Goal: Browse casually: Explore the website without a specific task or goal

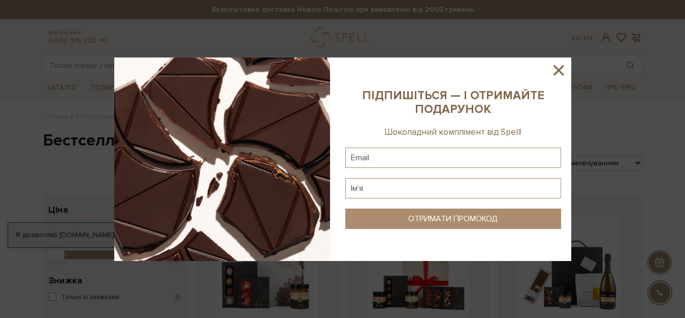
click at [559, 74] on icon at bounding box center [558, 69] width 17 height 17
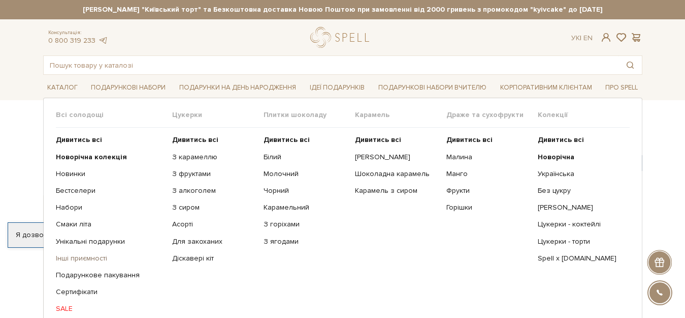
click at [90, 258] on link "Інші приємності" at bounding box center [110, 258] width 109 height 9
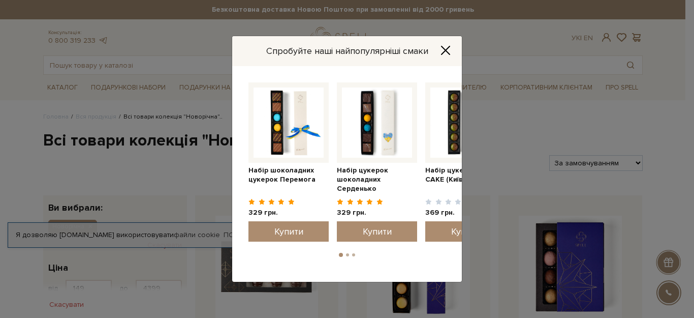
click at [447, 48] on icon "Close" at bounding box center [445, 50] width 8 height 8
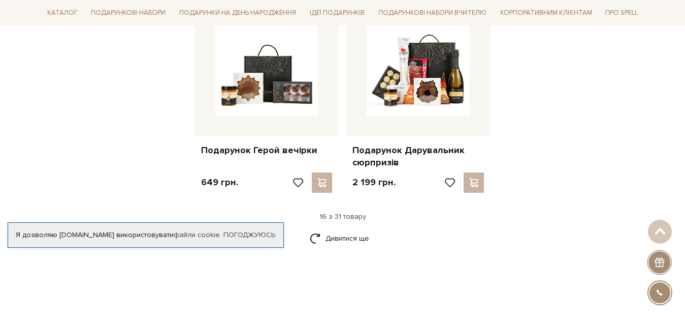
scroll to position [1260, 0]
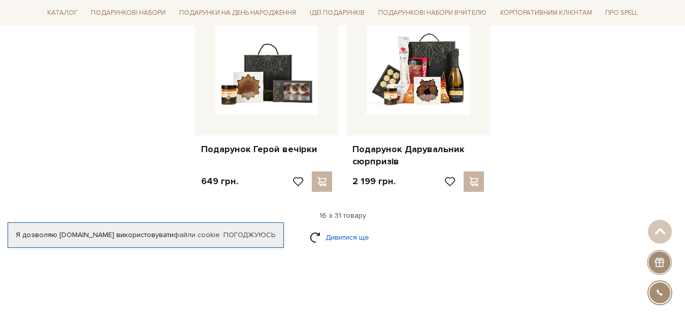
click at [333, 231] on link "Дивитися ще" at bounding box center [343, 237] width 66 height 18
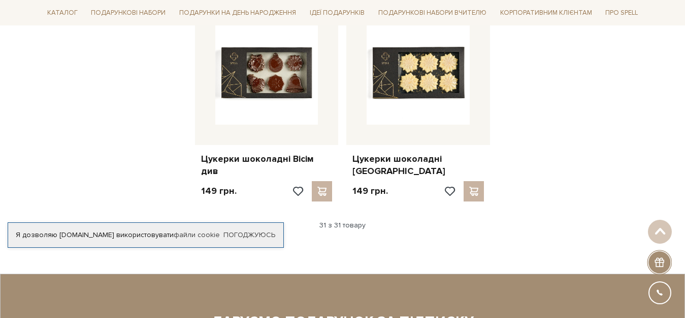
scroll to position [2357, 0]
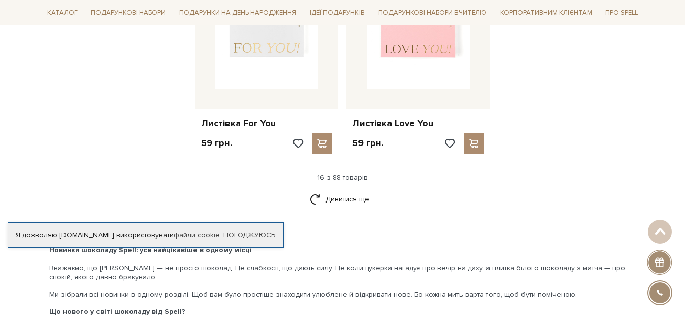
scroll to position [1341, 0]
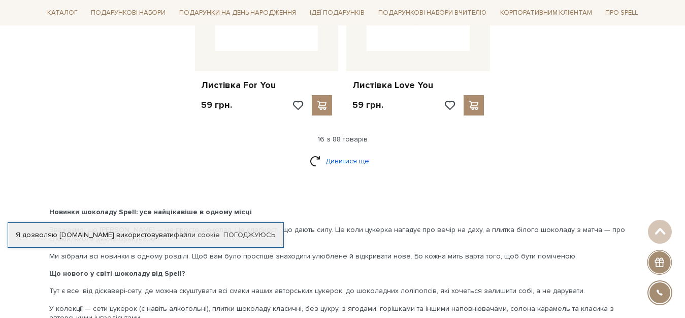
click at [335, 162] on link "Дивитися ще" at bounding box center [343, 161] width 66 height 18
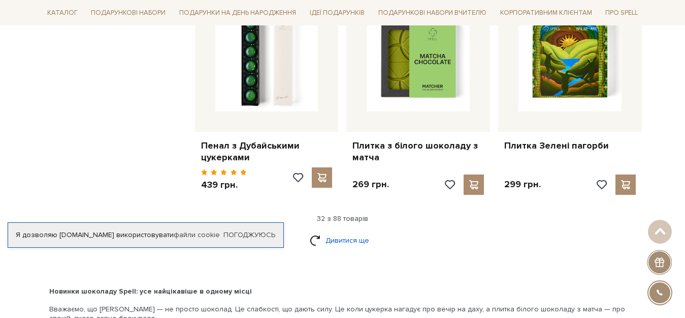
scroll to position [2378, 0]
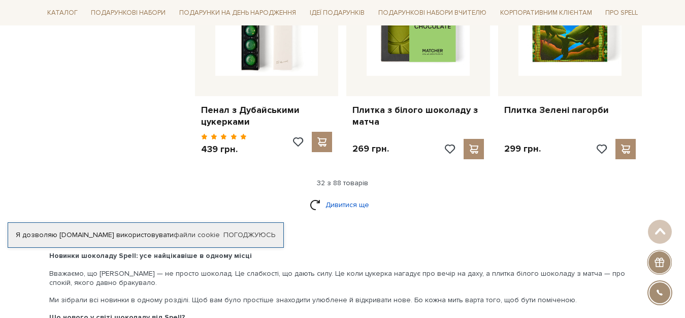
click at [349, 206] on link "Дивитися ще" at bounding box center [343, 205] width 66 height 18
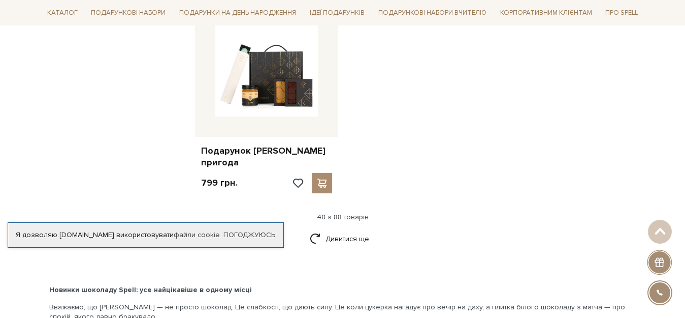
scroll to position [3637, 0]
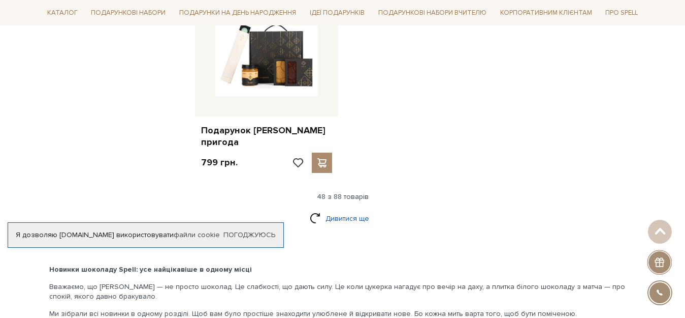
click at [354, 209] on link "Дивитися ще" at bounding box center [343, 218] width 66 height 18
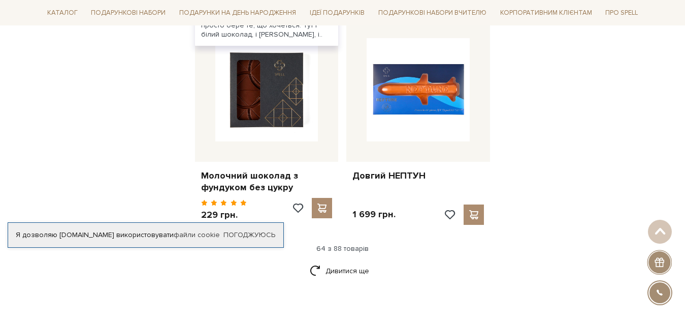
scroll to position [4714, 0]
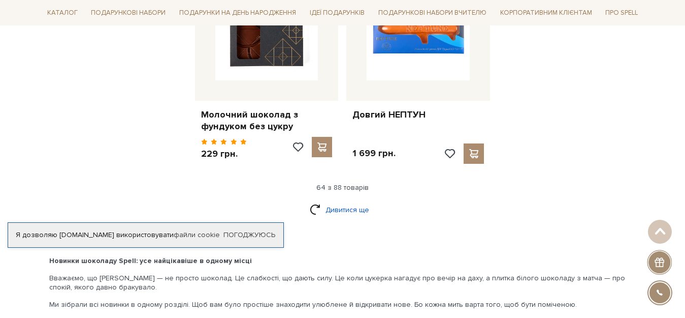
click at [340, 201] on link "Дивитися ще" at bounding box center [343, 210] width 66 height 18
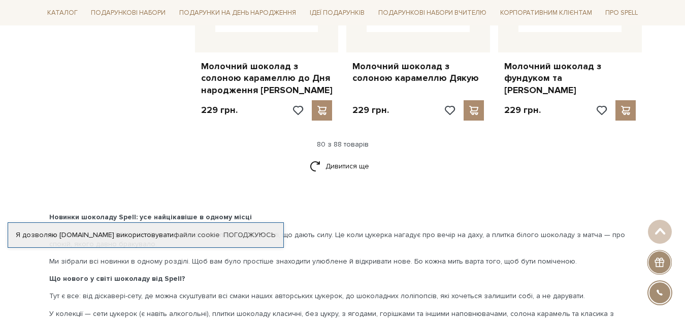
scroll to position [5934, 0]
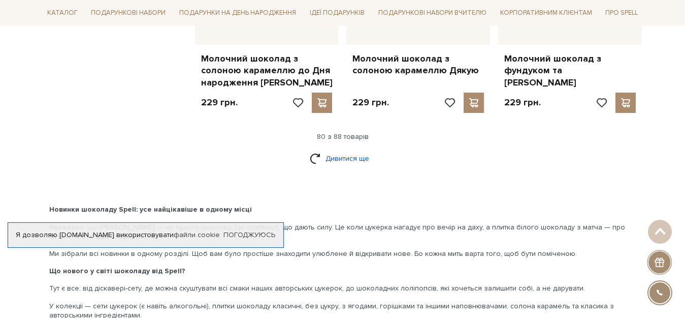
click at [319, 149] on link "Дивитися ще" at bounding box center [343, 158] width 66 height 18
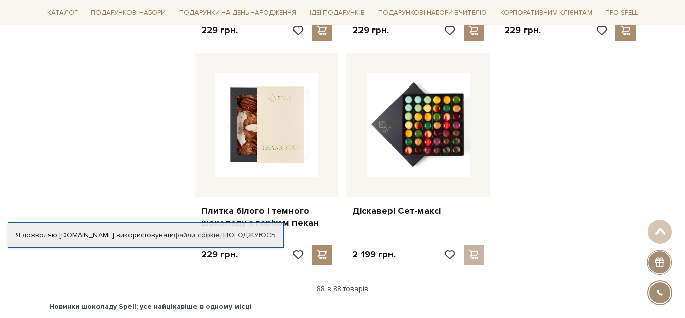
scroll to position [6543, 0]
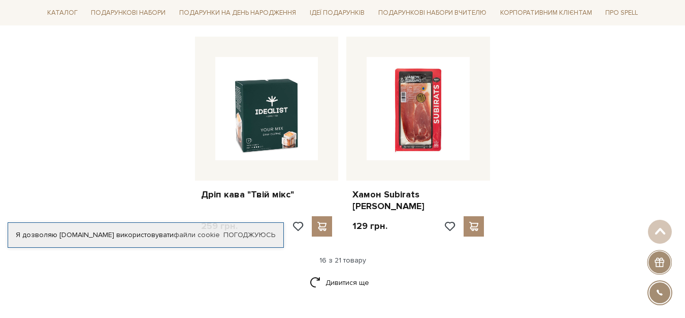
scroll to position [1280, 0]
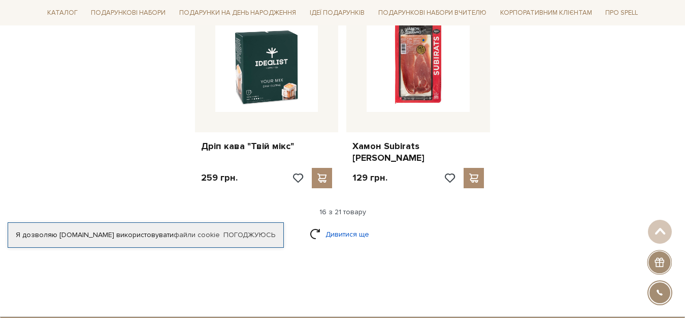
click at [337, 225] on link "Дивитися ще" at bounding box center [343, 234] width 66 height 18
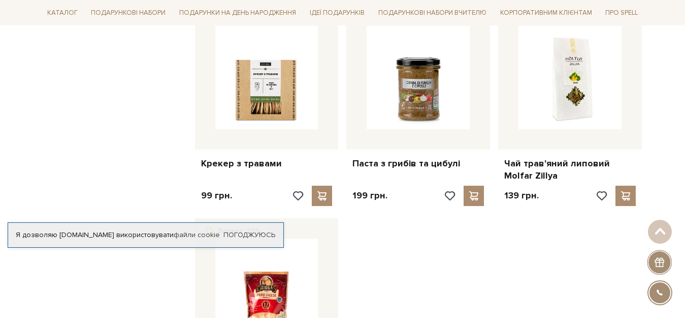
scroll to position [1443, 0]
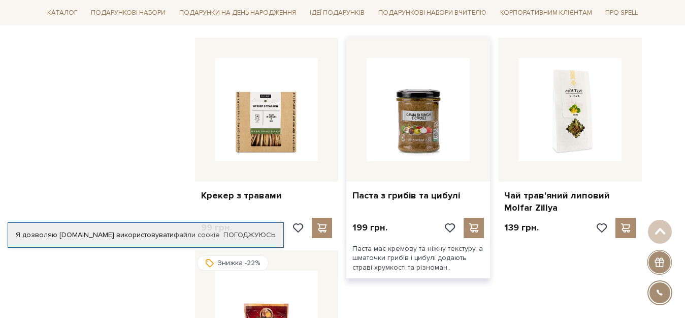
click at [407, 102] on img at bounding box center [418, 109] width 103 height 103
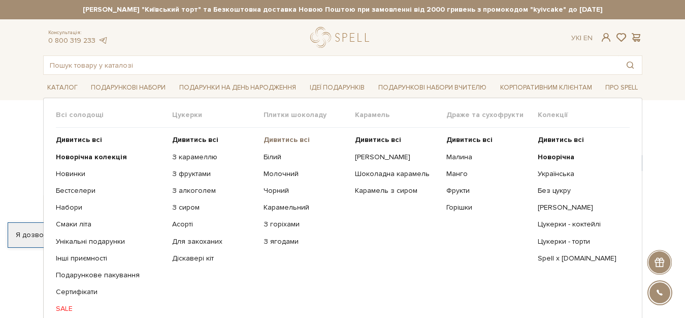
click at [288, 138] on b "Дивитись всі" at bounding box center [287, 139] width 46 height 9
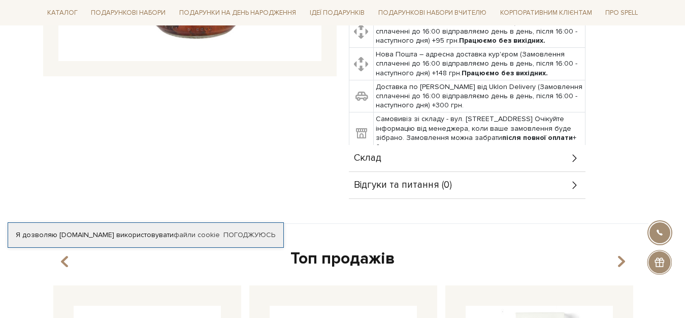
scroll to position [325, 0]
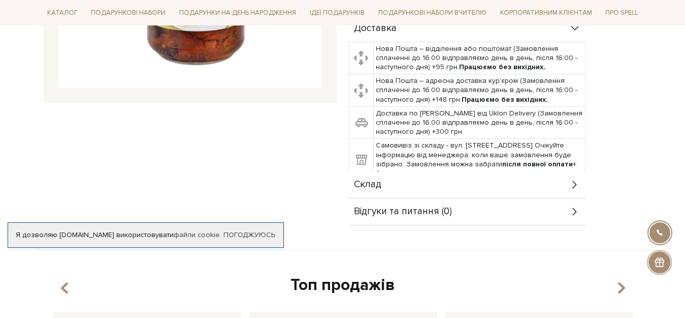
click at [375, 180] on span "Склад" at bounding box center [367, 184] width 27 height 9
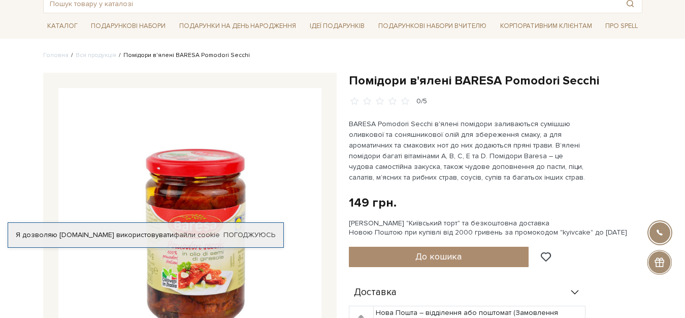
scroll to position [61, 0]
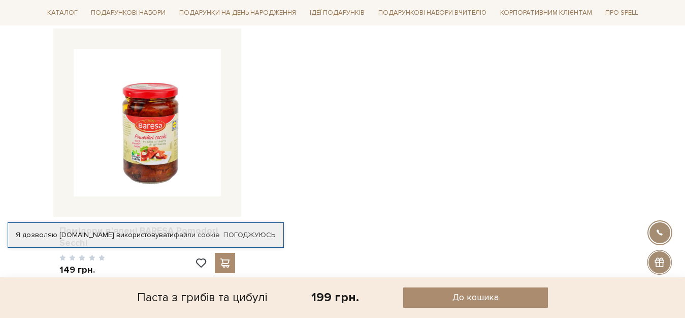
scroll to position [691, 0]
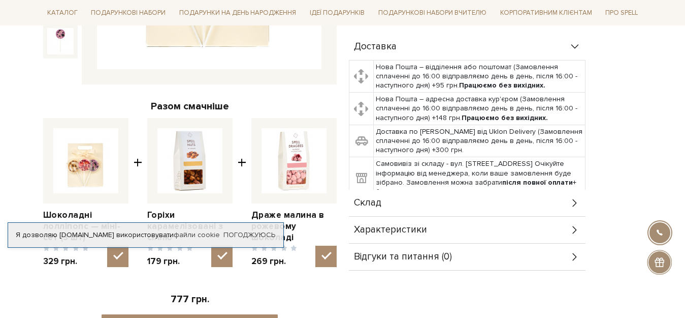
scroll to position [305, 0]
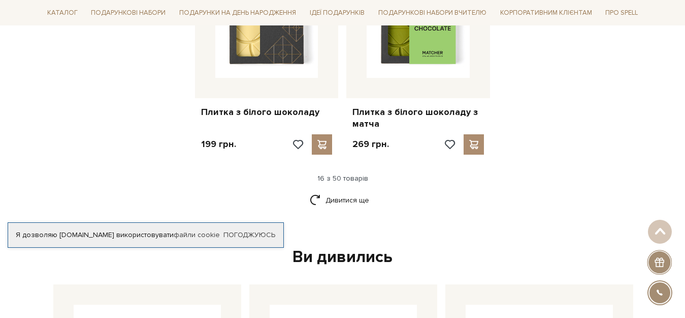
scroll to position [1400, 0]
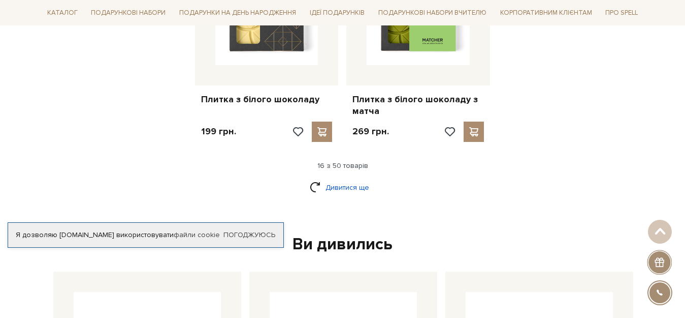
click at [341, 178] on link "Дивитися ще" at bounding box center [343, 187] width 66 height 18
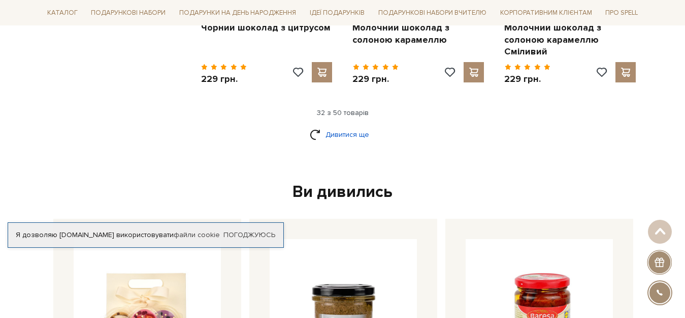
scroll to position [2579, 0]
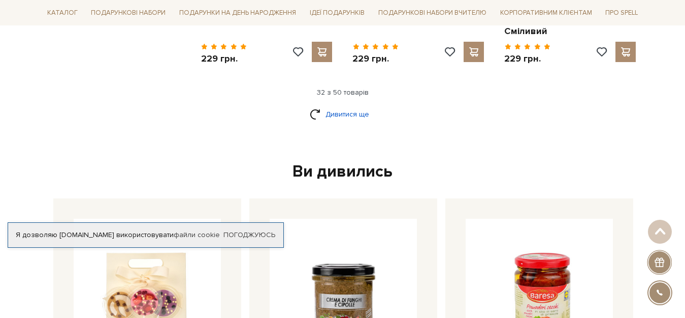
click at [333, 105] on link "Дивитися ще" at bounding box center [343, 114] width 66 height 18
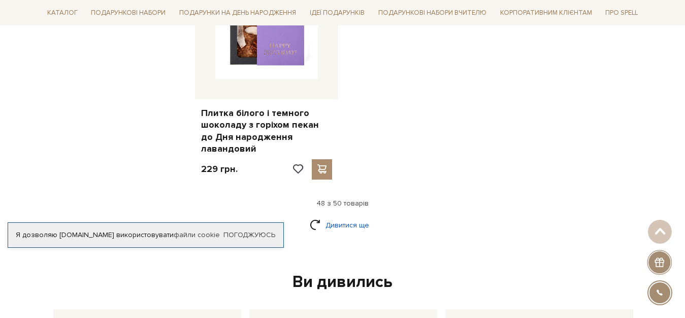
scroll to position [3900, 0]
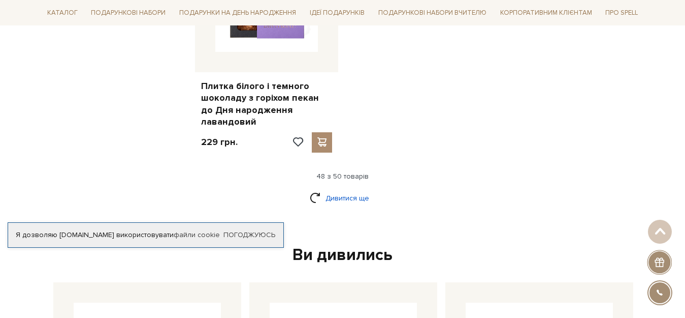
click at [355, 189] on link "Дивитися ще" at bounding box center [343, 198] width 66 height 18
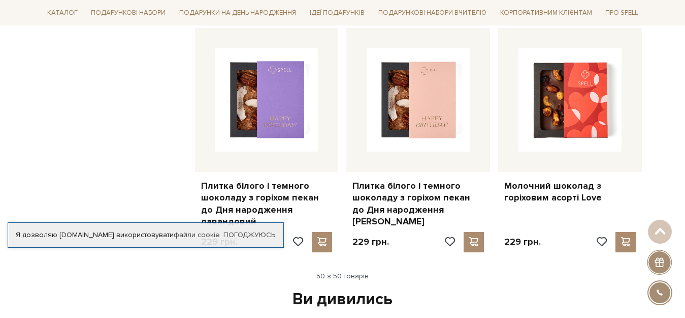
scroll to position [3798, 0]
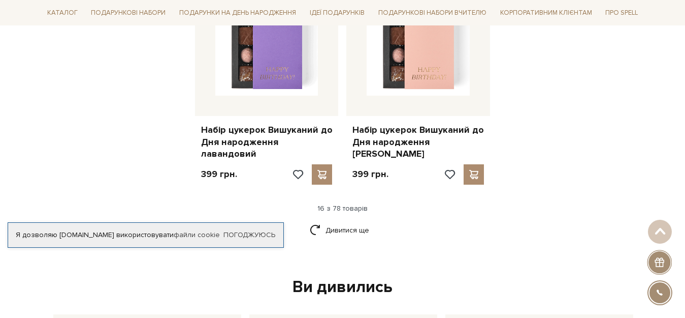
scroll to position [1341, 0]
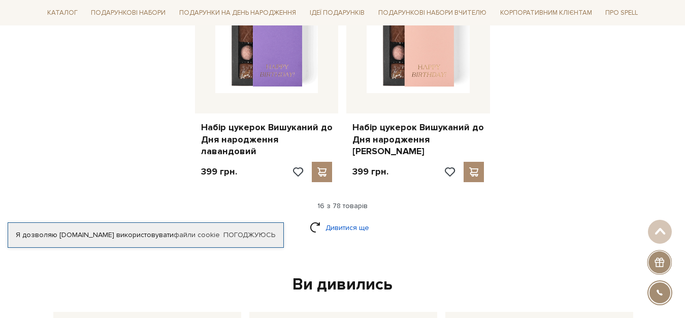
click at [346, 218] on link "Дивитися ще" at bounding box center [343, 227] width 66 height 18
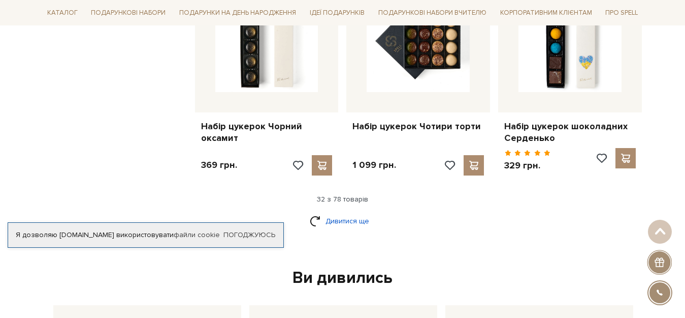
scroll to position [2459, 0]
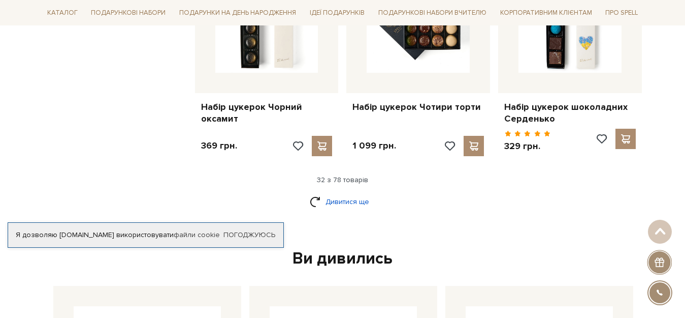
click at [338, 193] on link "Дивитися ще" at bounding box center [343, 202] width 66 height 18
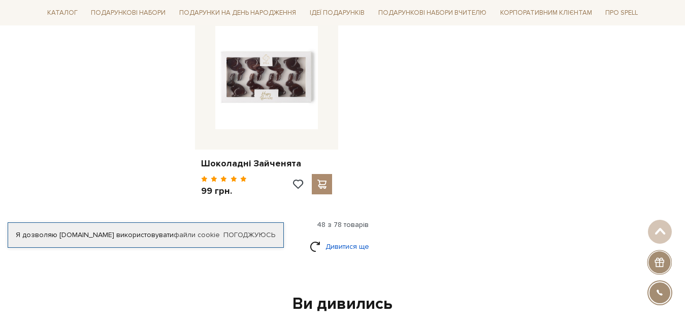
scroll to position [3739, 0]
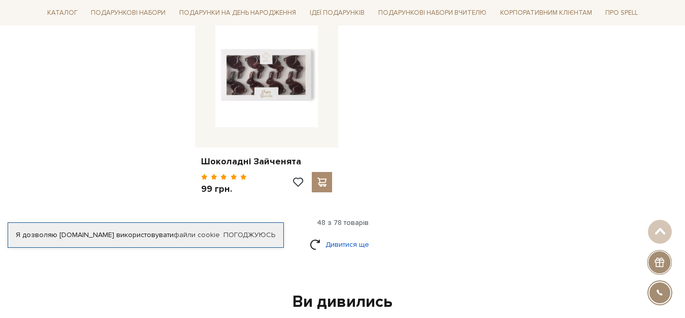
click at [351, 235] on link "Дивитися ще" at bounding box center [343, 244] width 66 height 18
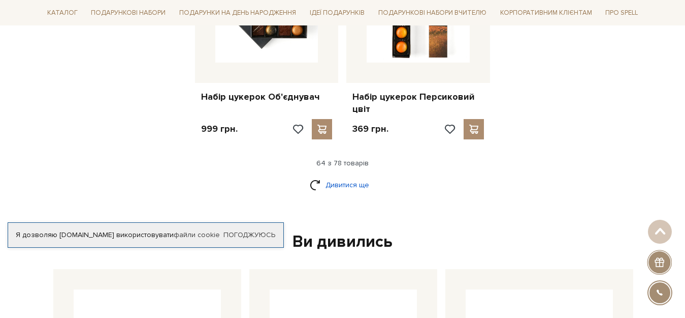
scroll to position [4918, 0]
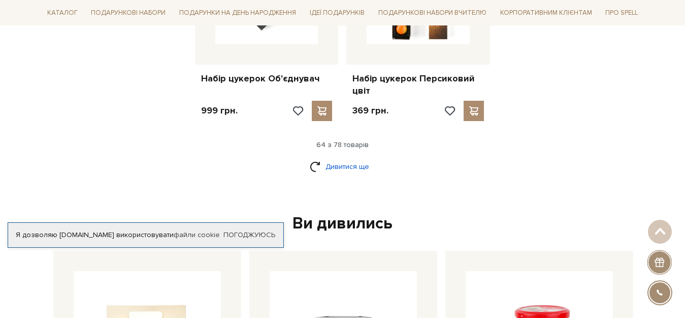
click at [352, 157] on link "Дивитися ще" at bounding box center [343, 166] width 66 height 18
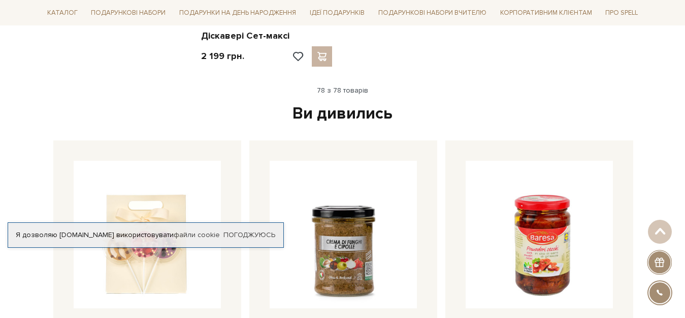
scroll to position [6157, 0]
